Goal: Task Accomplishment & Management: Manage account settings

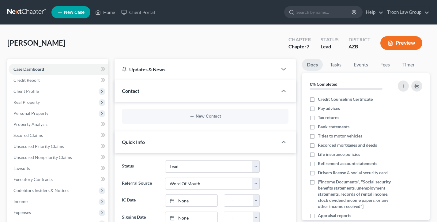
select select "10"
select select "0"
click at [46, 76] on link "Credit Report" at bounding box center [59, 80] width 100 height 11
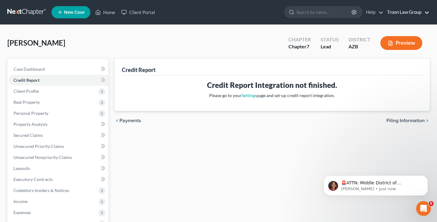
click at [413, 12] on link "Troon Law Group" at bounding box center [406, 12] width 45 height 11
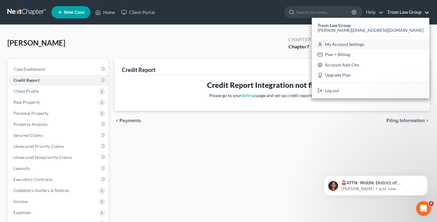
click at [400, 41] on link "My Account Settings" at bounding box center [371, 44] width 118 height 10
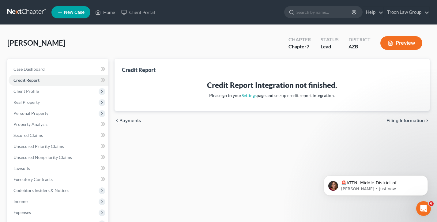
select select "24"
select select "3"
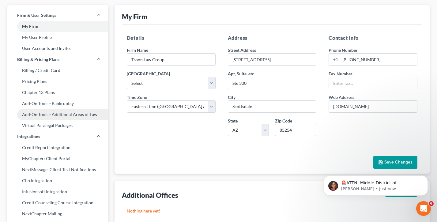
scroll to position [43, 0]
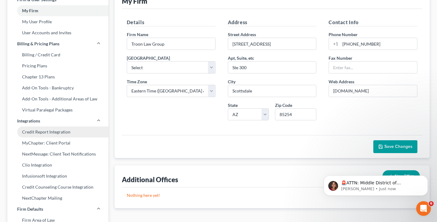
click at [57, 130] on link "Credit Report Integration" at bounding box center [57, 132] width 101 height 11
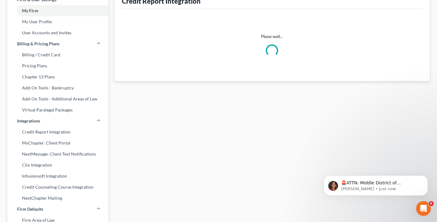
select select "3"
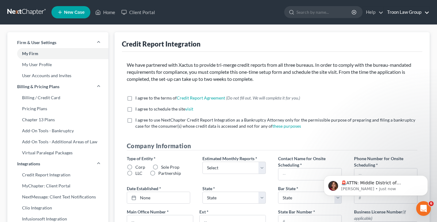
click at [405, 16] on link "Troon Law Group" at bounding box center [406, 12] width 45 height 11
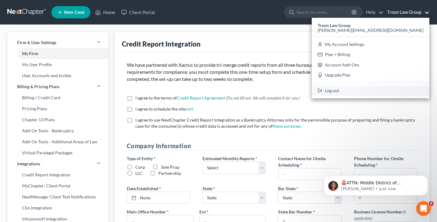
click at [390, 89] on link "Log out" at bounding box center [371, 91] width 118 height 10
